Goal: Task Accomplishment & Management: Use online tool/utility

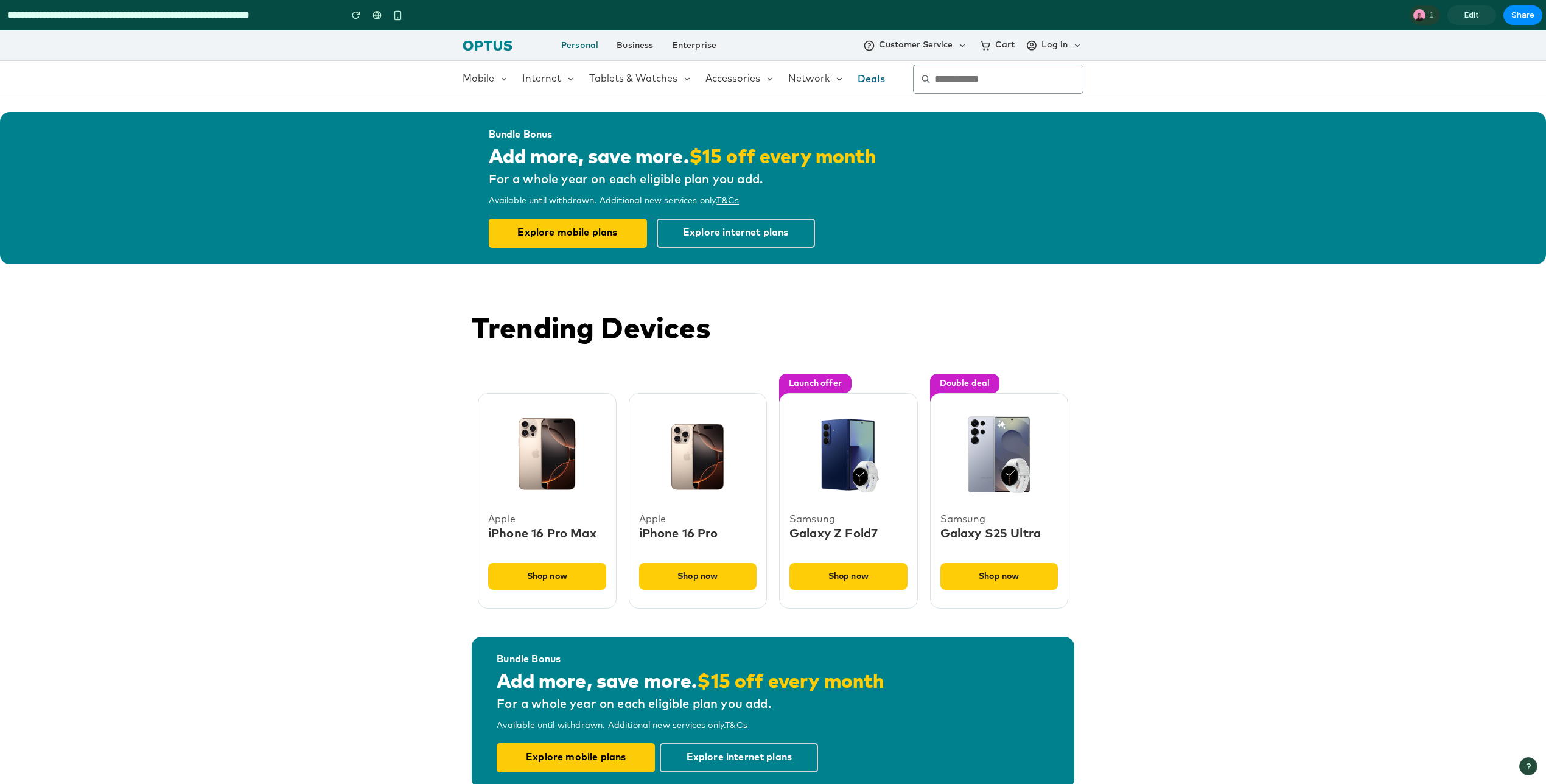
click at [1479, 12] on link "Edit" at bounding box center [1472, 15] width 49 height 19
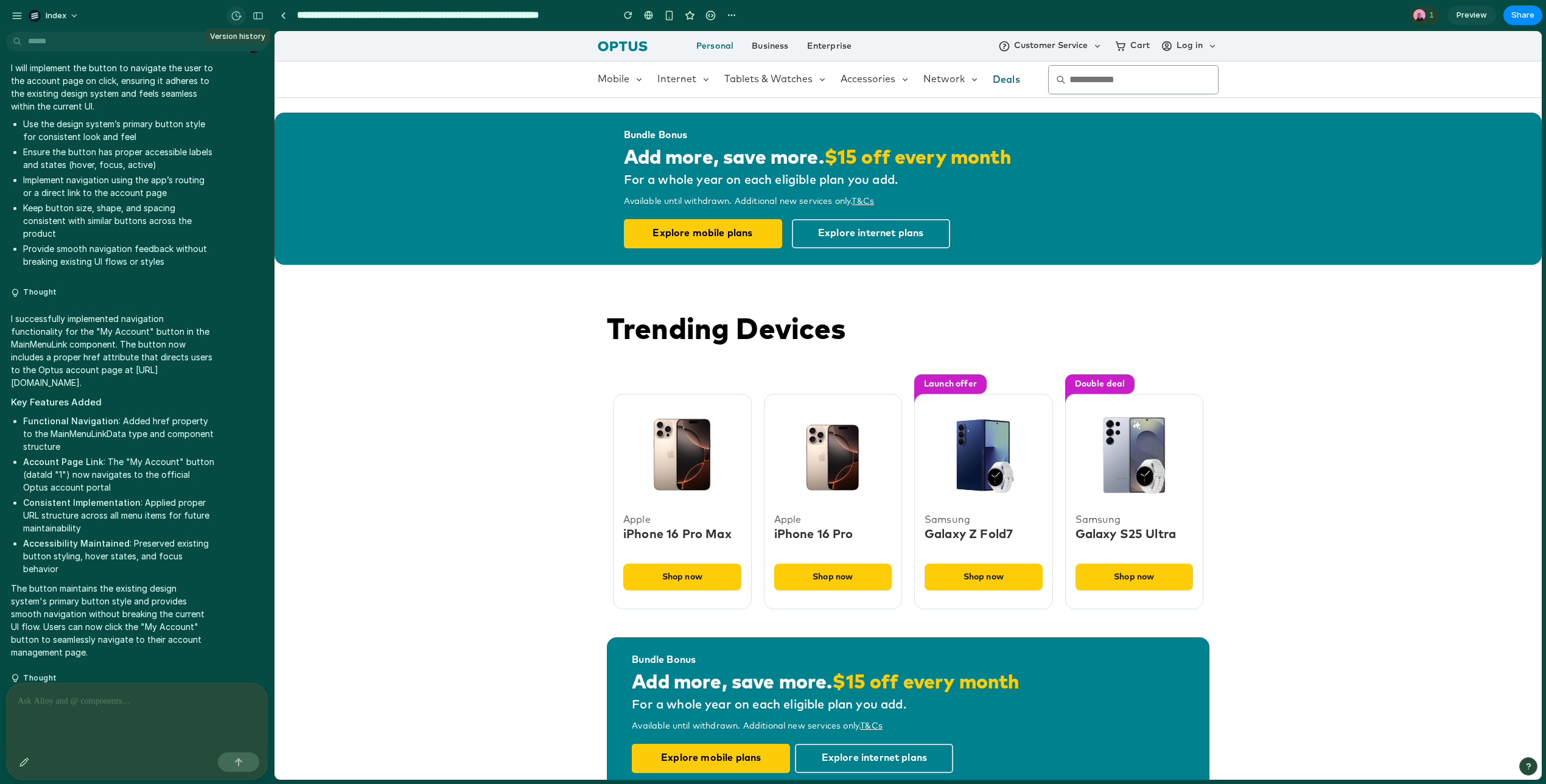
click at [232, 17] on div "button" at bounding box center [236, 16] width 11 height 11
click at [232, 17] on div "v2 Current" at bounding box center [773, 392] width 1546 height 784
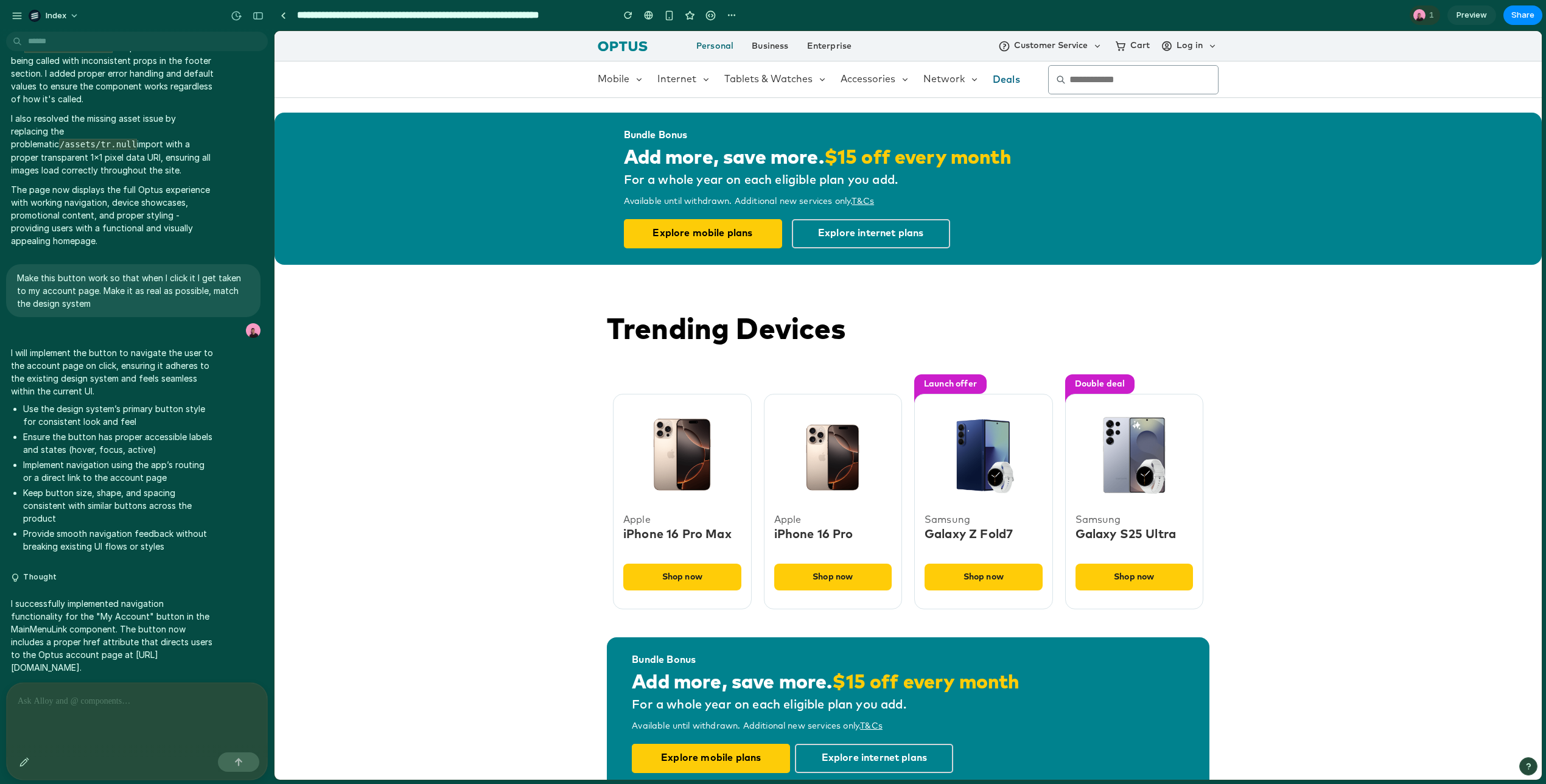
scroll to position [171, 0]
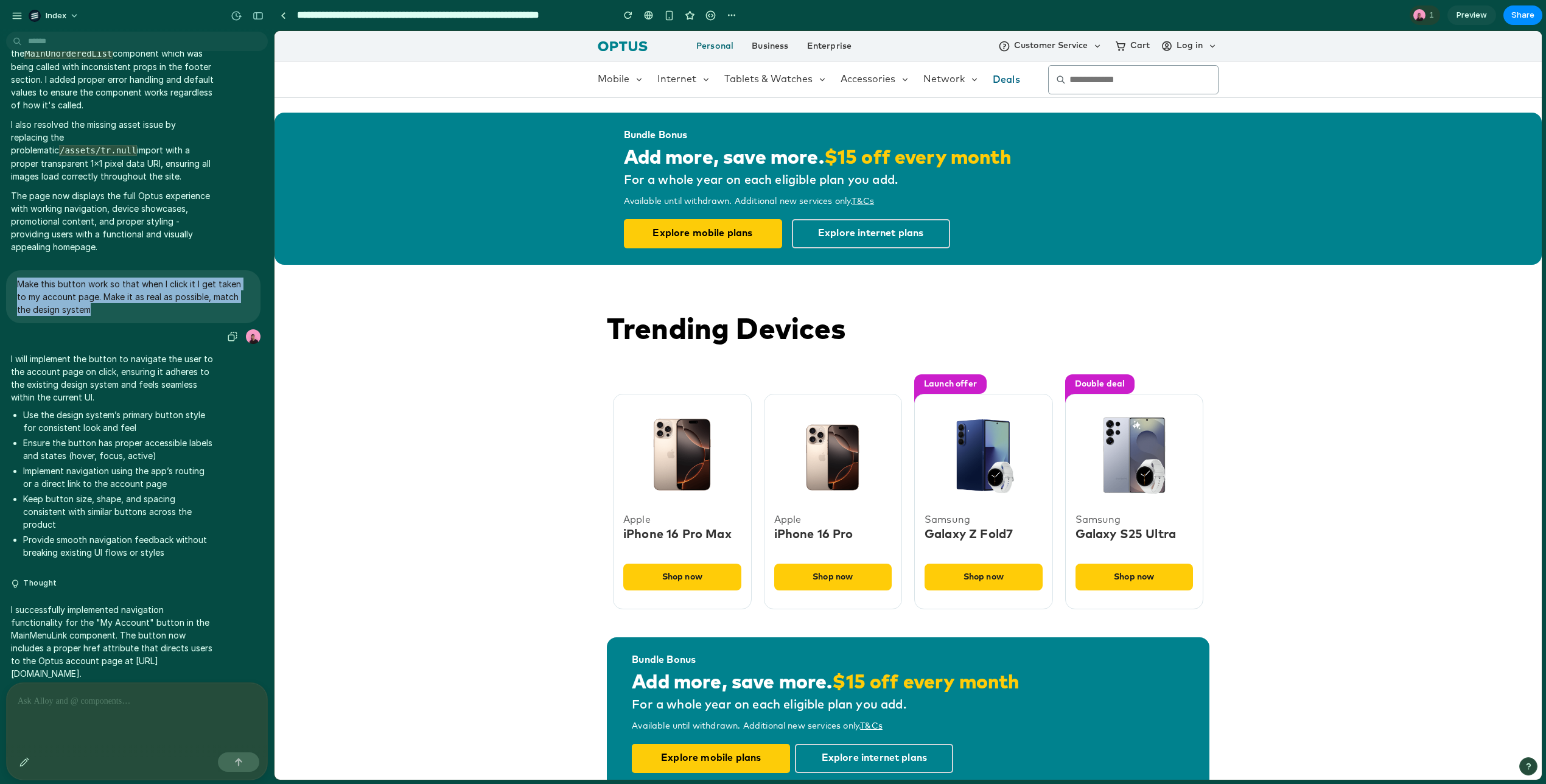
drag, startPoint x: 96, startPoint y: 312, endPoint x: 17, endPoint y: 279, distance: 85.6
click at [17, 279] on p "Make this button work so that when I click it I get taken to my account page. M…" at bounding box center [133, 296] width 232 height 38
copy p "Make this button work so that when I click it I get taken to my account page. M…"
click at [97, 305] on p "Make this button work so that when I click it I get taken to my account page. M…" at bounding box center [133, 296] width 232 height 38
click at [374, 324] on div "Trending Devices Apple iPhone 16 Pro Max Shop now Apple iPhone 16 Pro Shop now …" at bounding box center [908, 455] width 1267 height 336
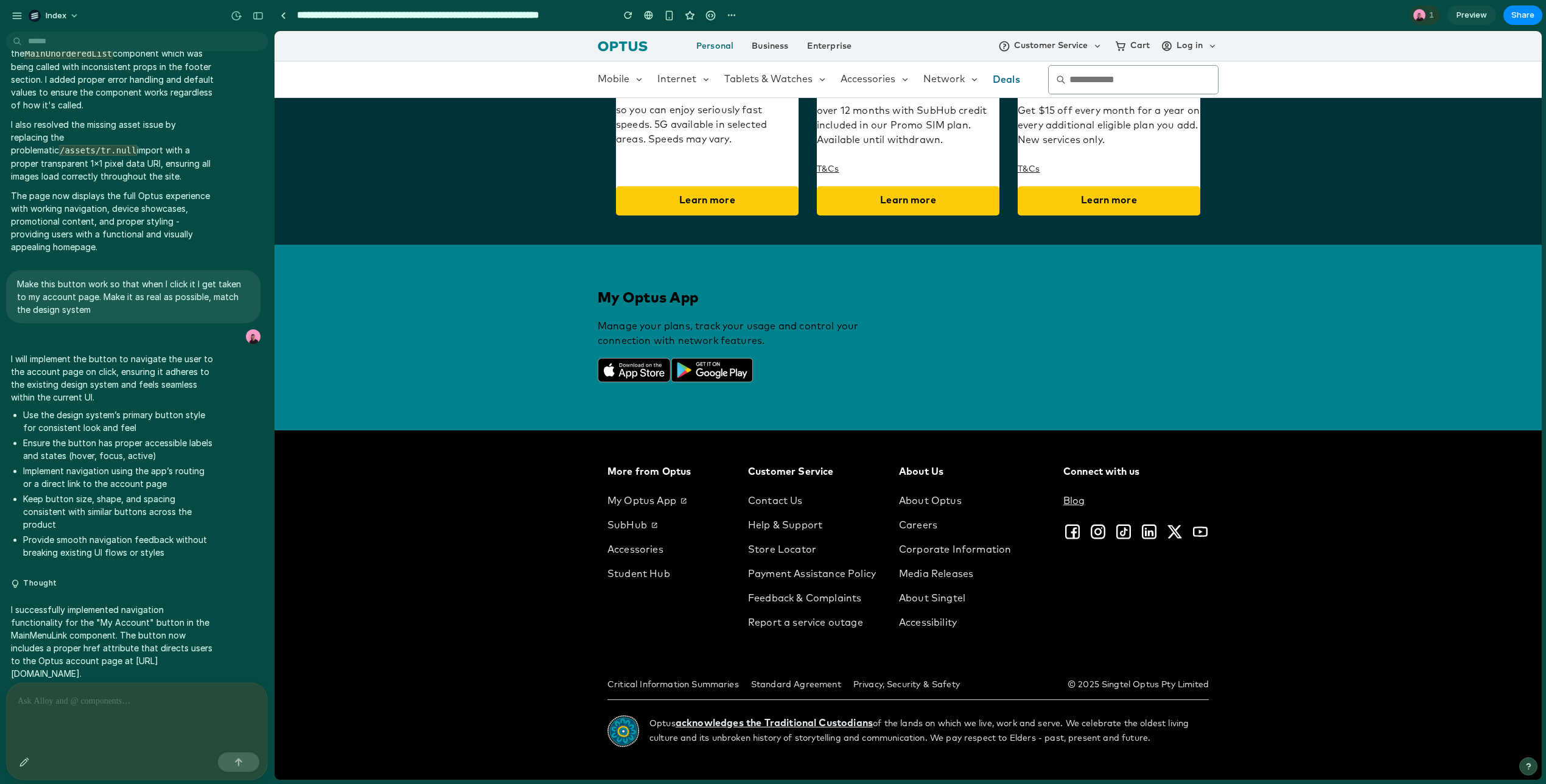
scroll to position [476, 0]
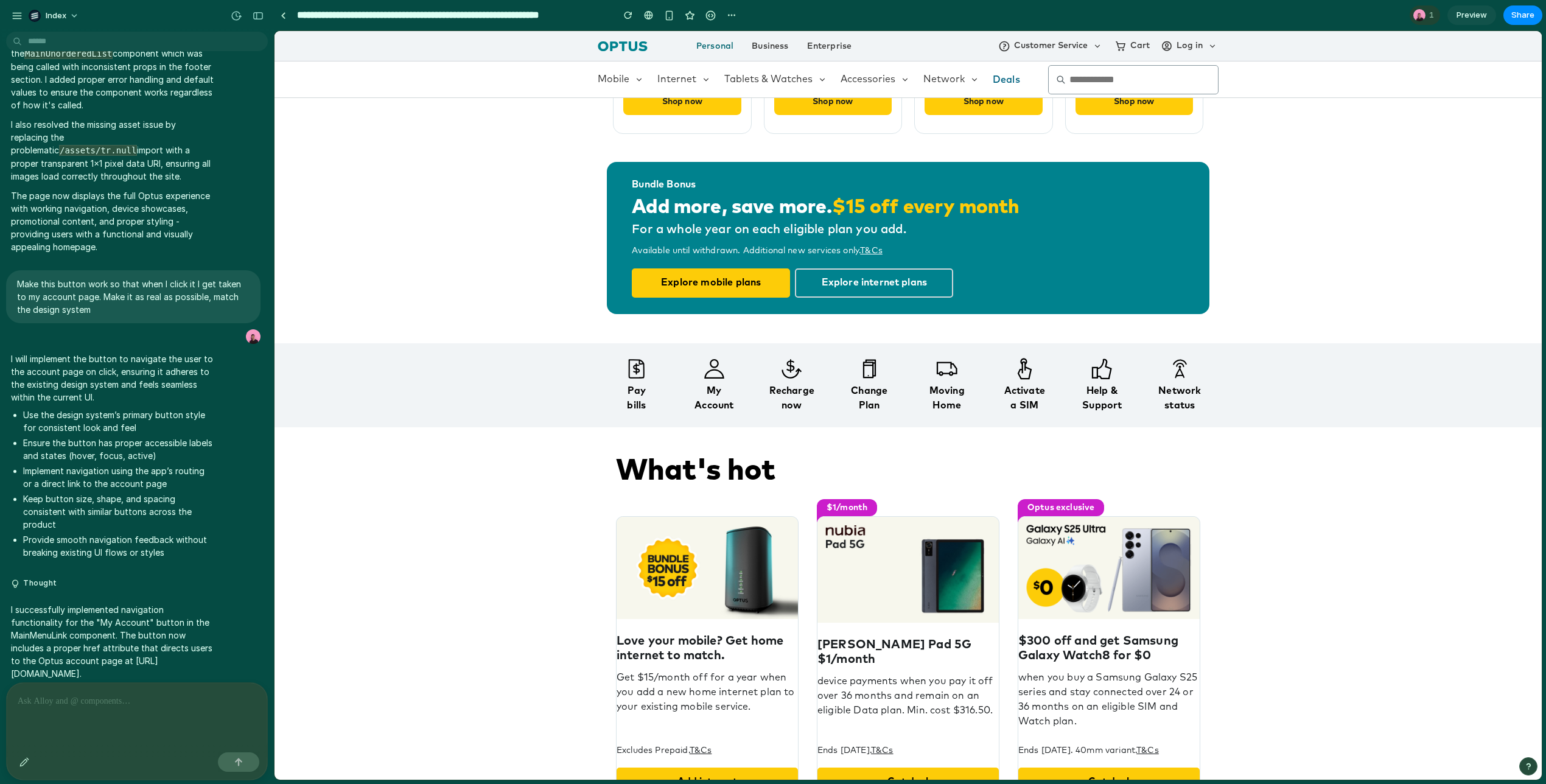
click at [455, 269] on div "Bundle Bonus Add more, save more. $15 off every month For a whole year on each …" at bounding box center [908, 387] width 1267 height 1529
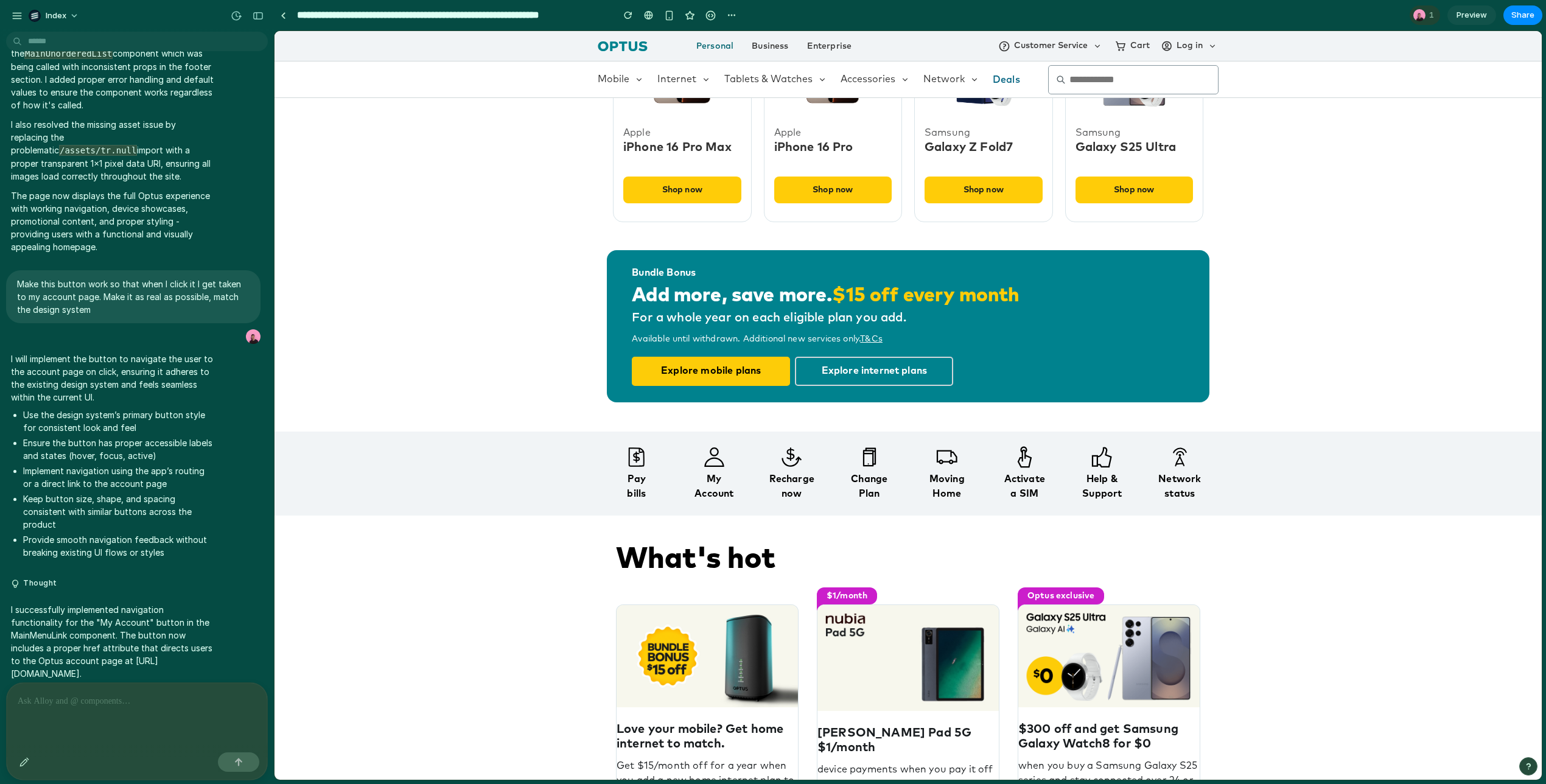
scroll to position [225, 0]
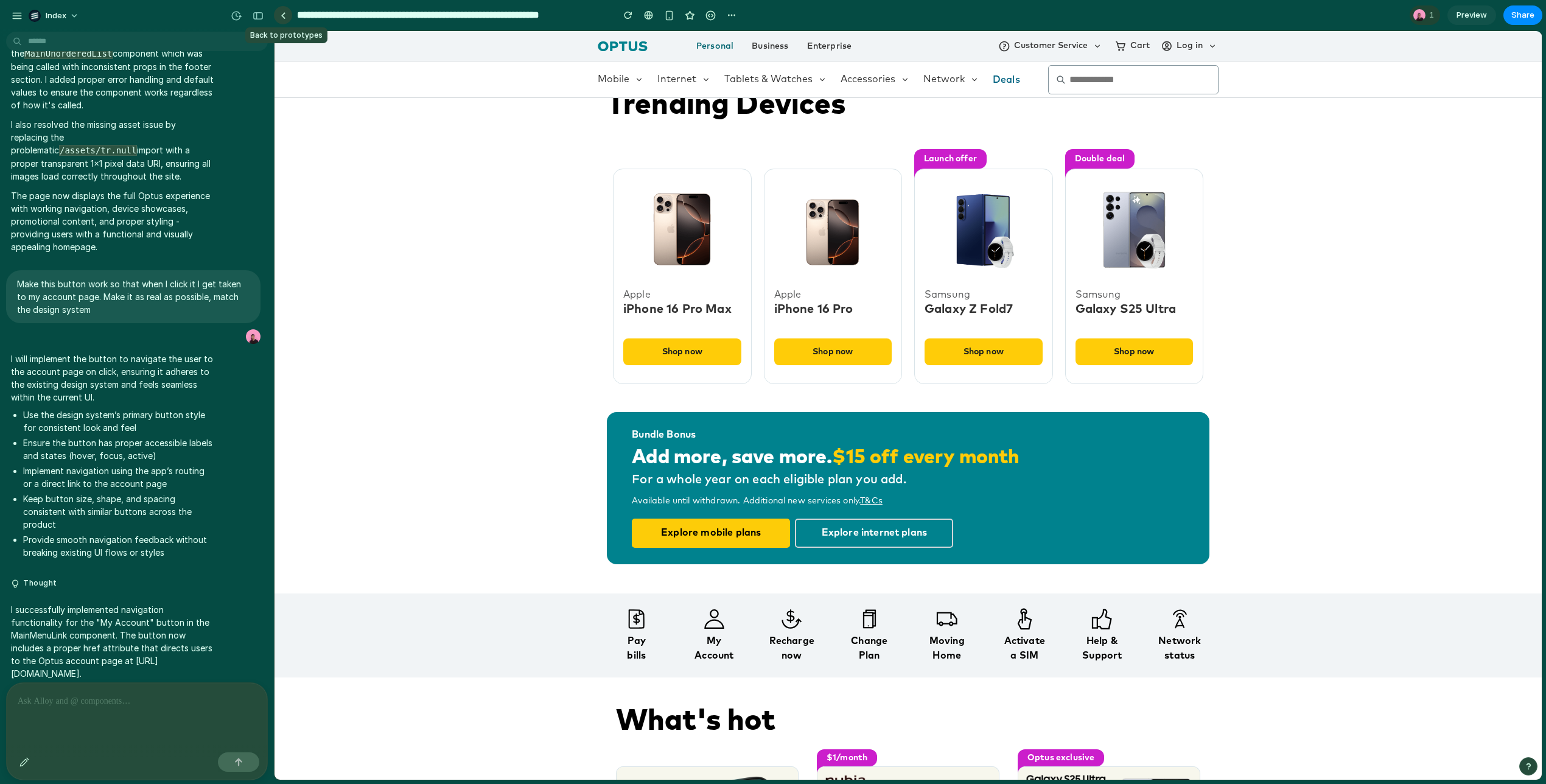
click at [279, 19] on link at bounding box center [283, 15] width 18 height 18
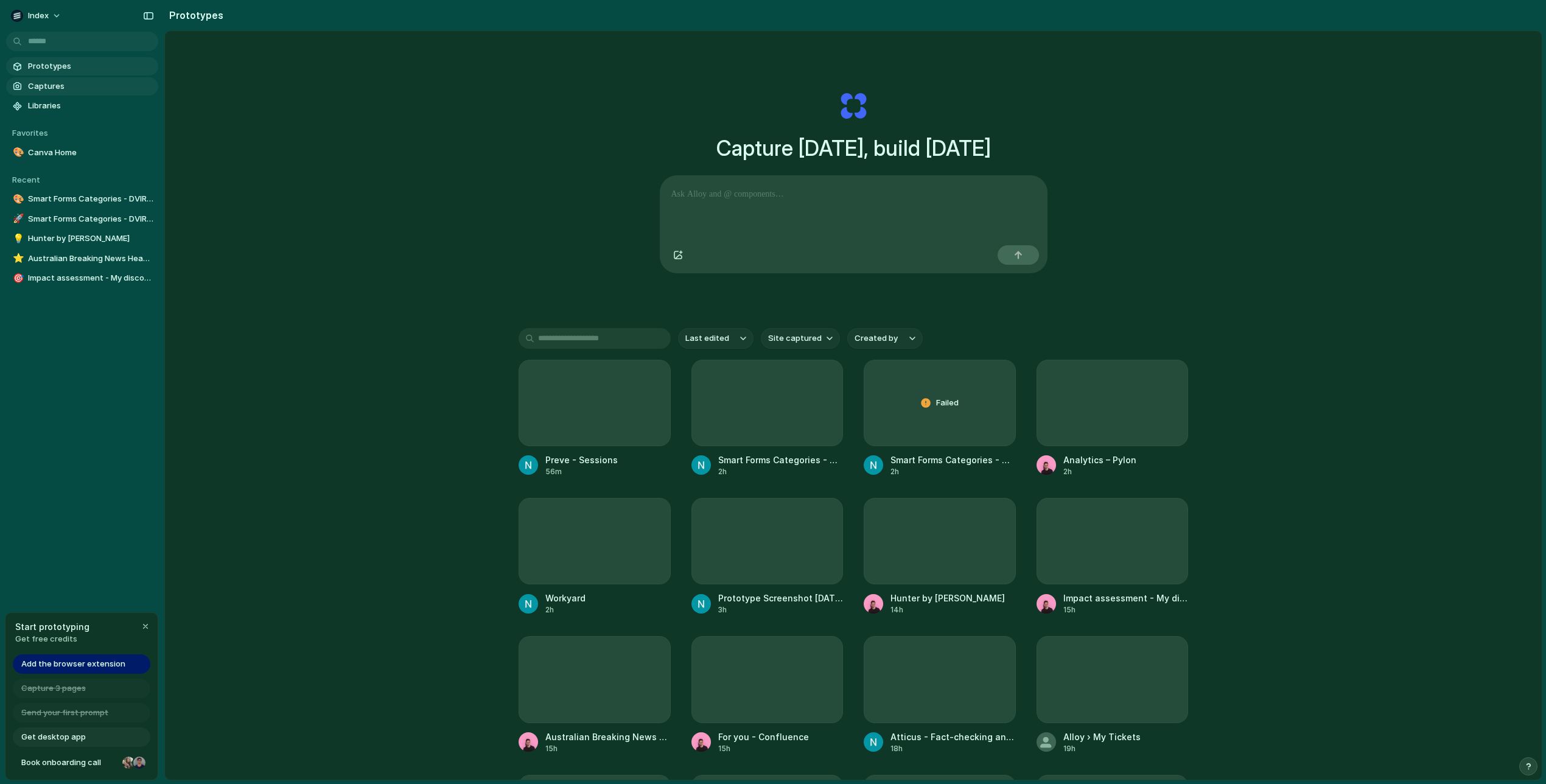
click at [62, 91] on span "Captures" at bounding box center [90, 87] width 125 height 12
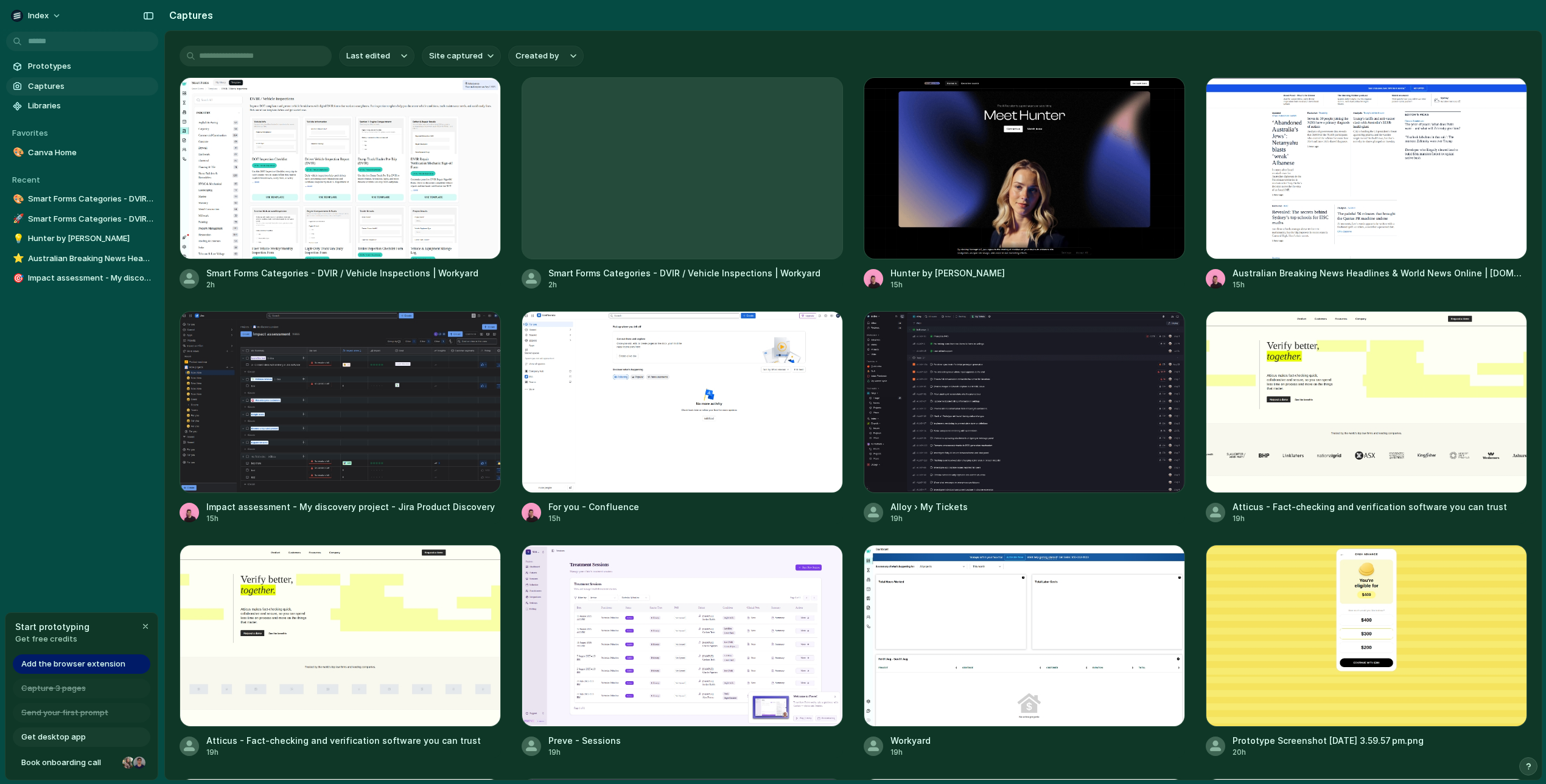
click at [230, 60] on input "text" at bounding box center [256, 56] width 153 height 21
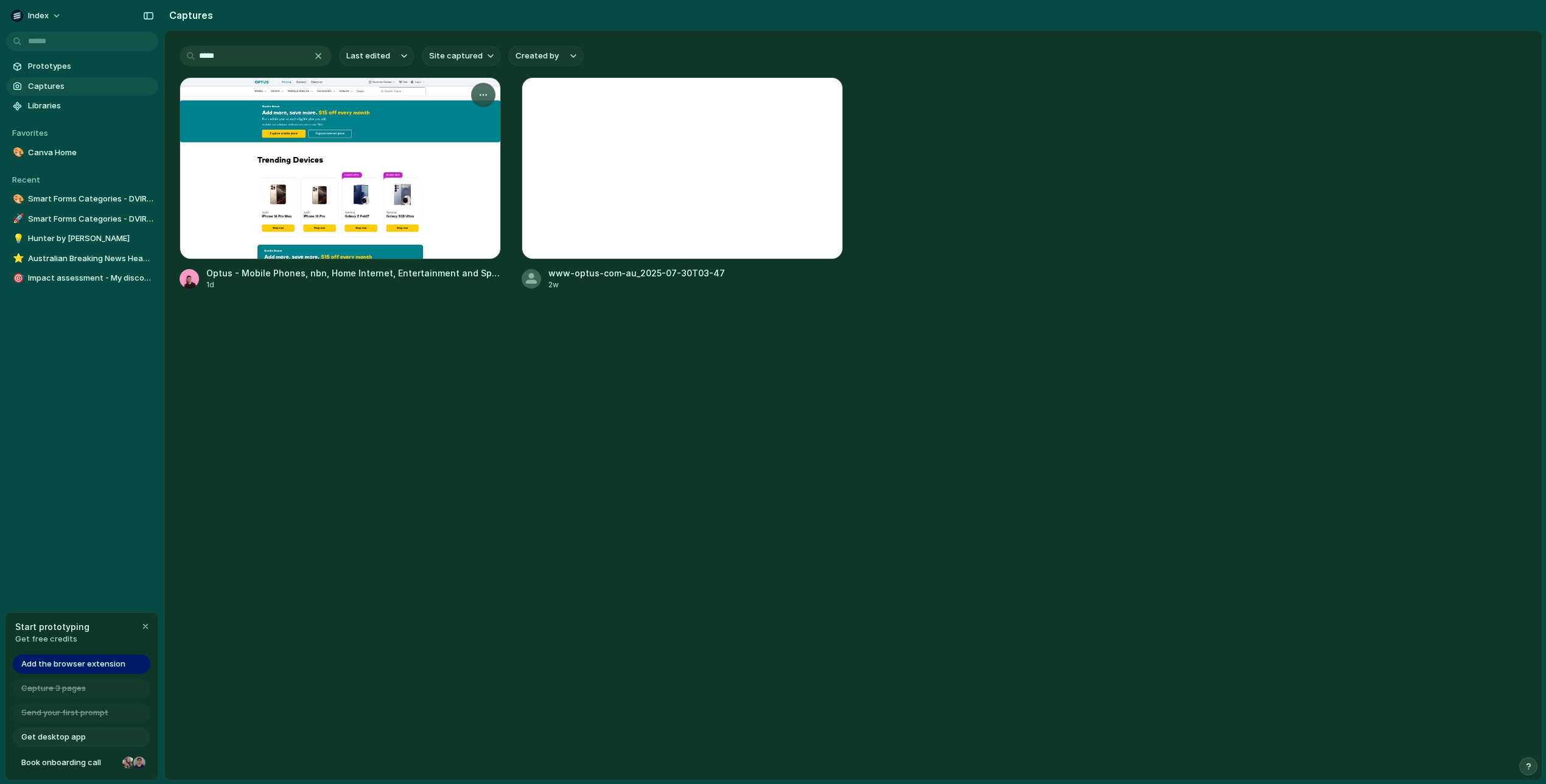
type input "*****"
click at [423, 195] on div at bounding box center [340, 168] width 322 height 182
